Goal: Find specific page/section: Find specific page/section

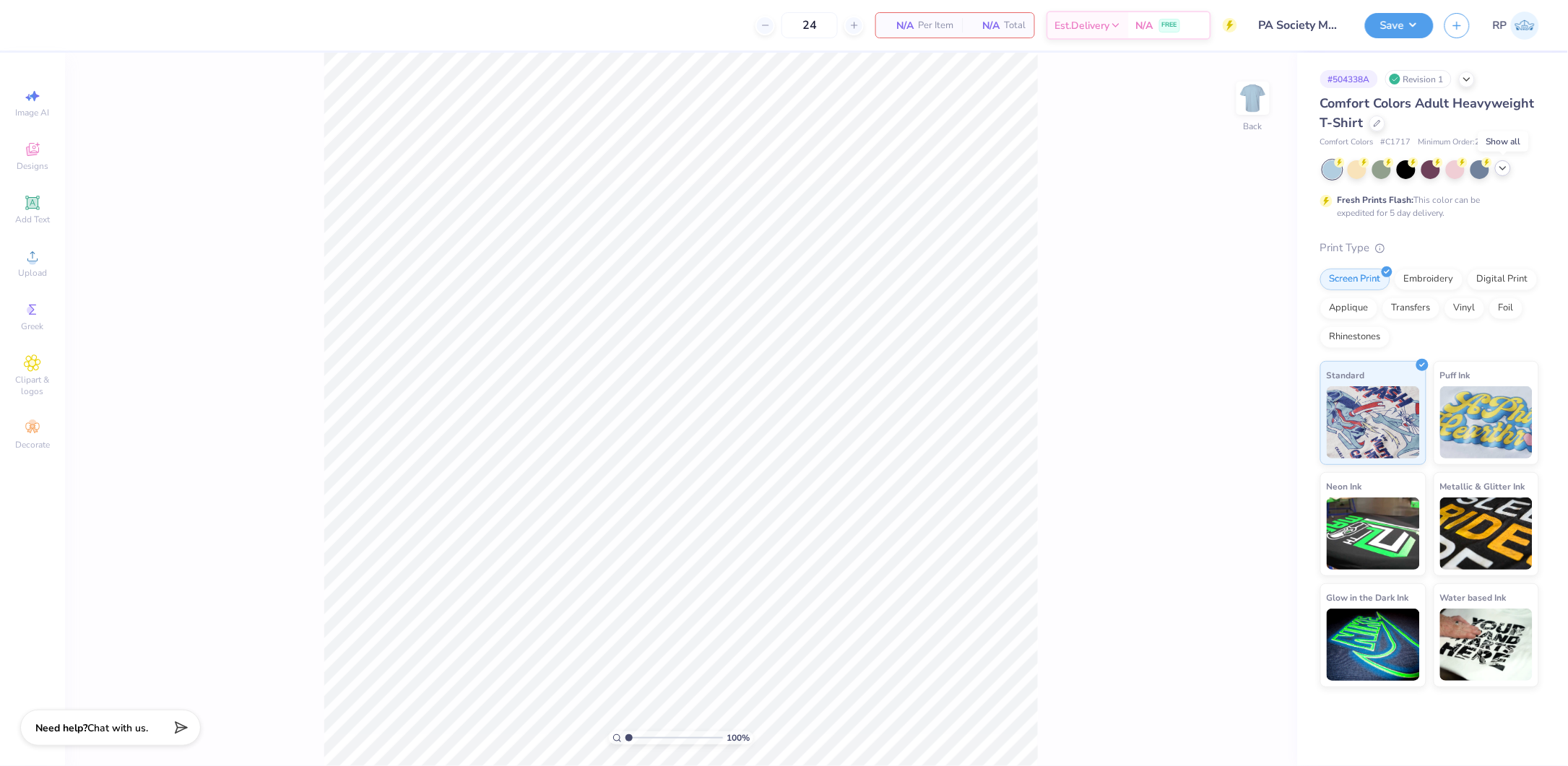
click at [1497, 169] on div at bounding box center [1503, 169] width 16 height 16
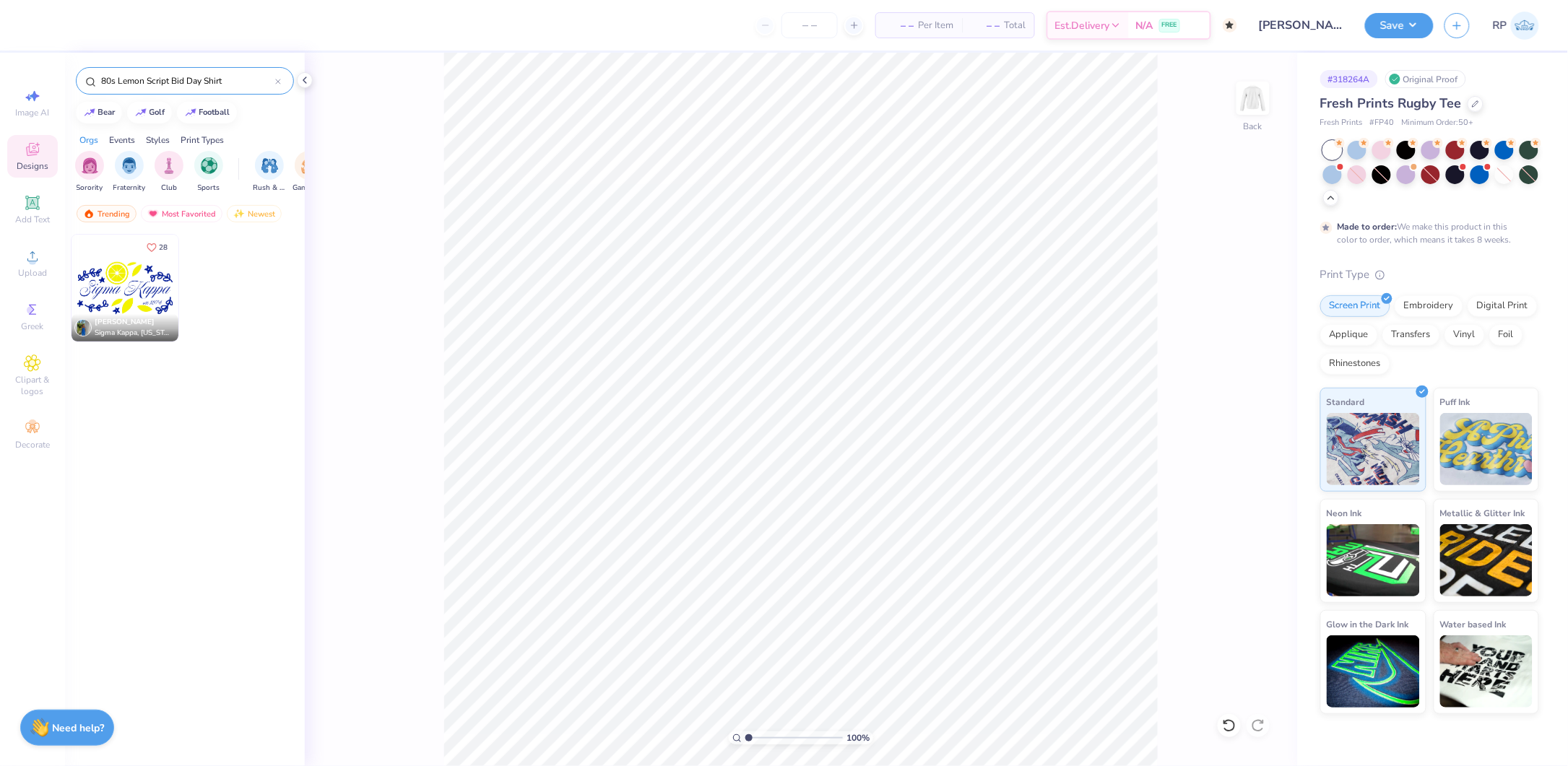
click at [248, 82] on input "80s Lemon Script Bid Day Shirt" at bounding box center [187, 80] width 176 height 15
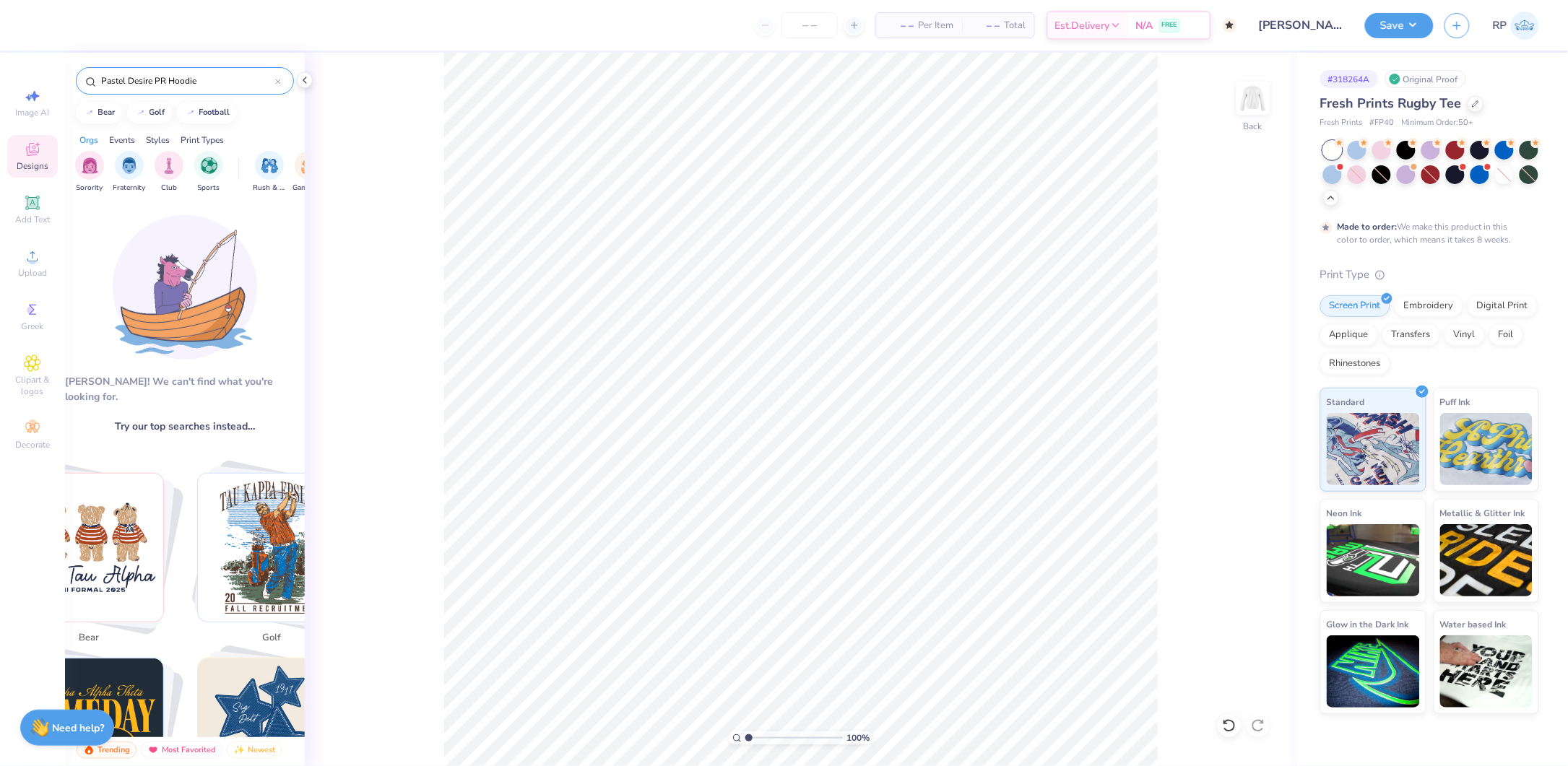
type input "Pastel Desire PR Hoodie"
